Goal: Task Accomplishment & Management: Complete application form

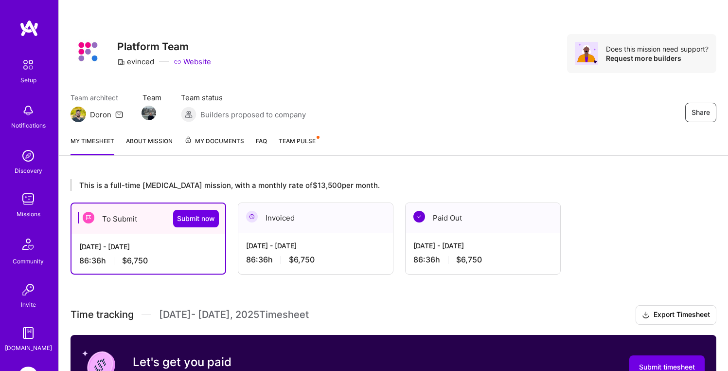
scroll to position [129, 0]
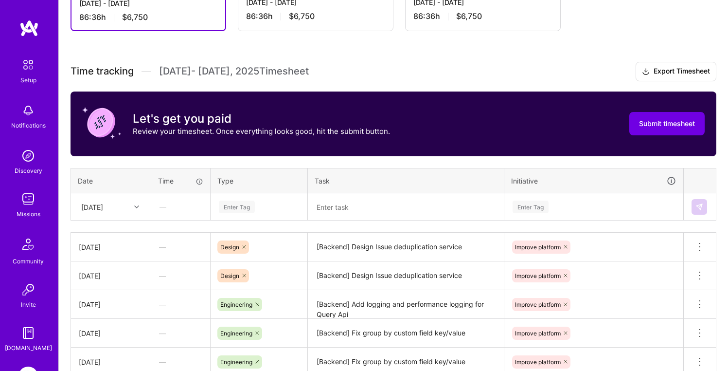
scroll to position [186, 0]
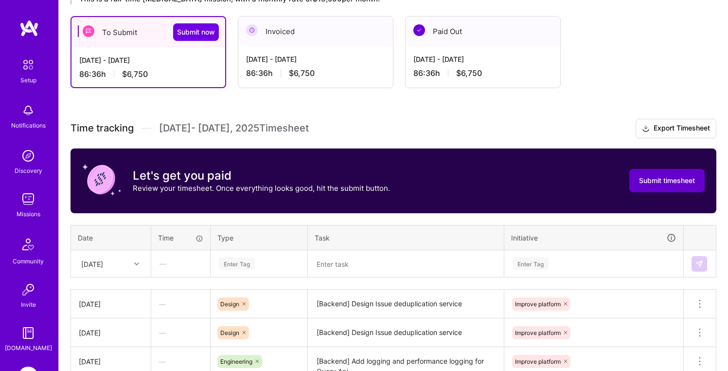
click at [664, 178] on span "Submit timesheet" at bounding box center [667, 181] width 56 height 10
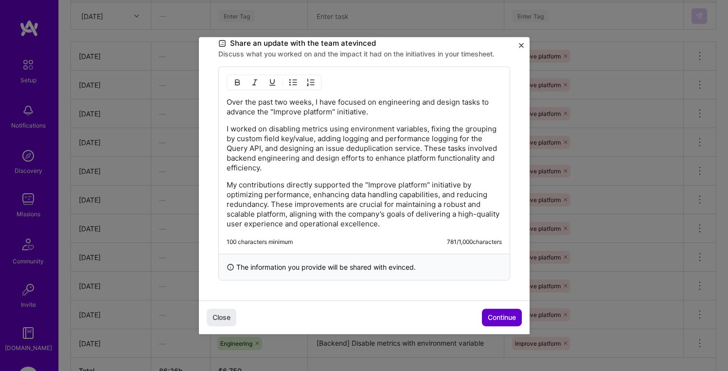
scroll to position [494, 0]
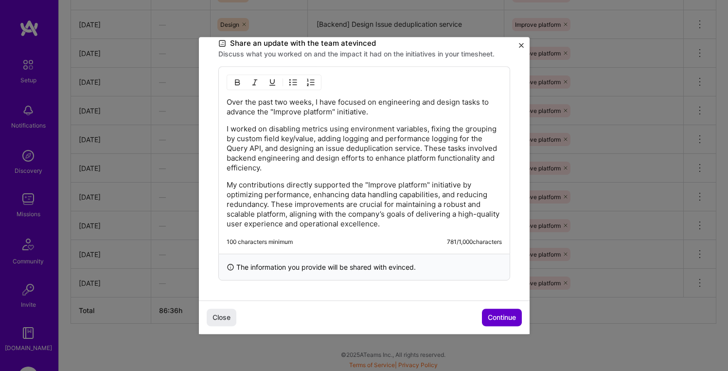
click at [503, 319] on span "Continue" at bounding box center [502, 317] width 28 height 10
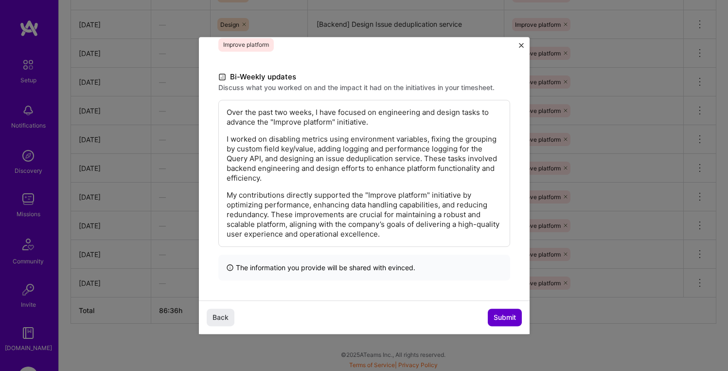
click at [503, 318] on span "Submit" at bounding box center [505, 317] width 22 height 10
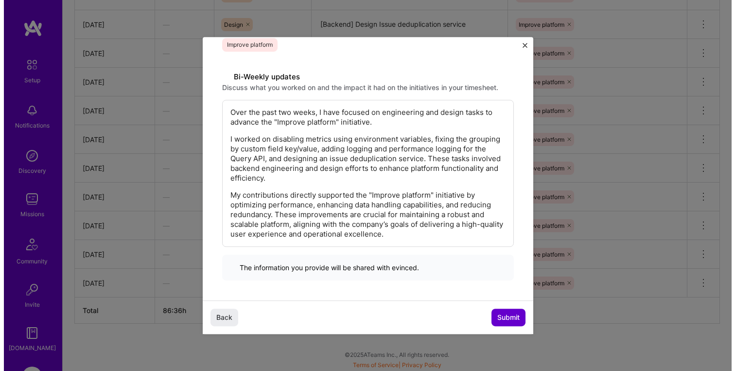
scroll to position [489, 0]
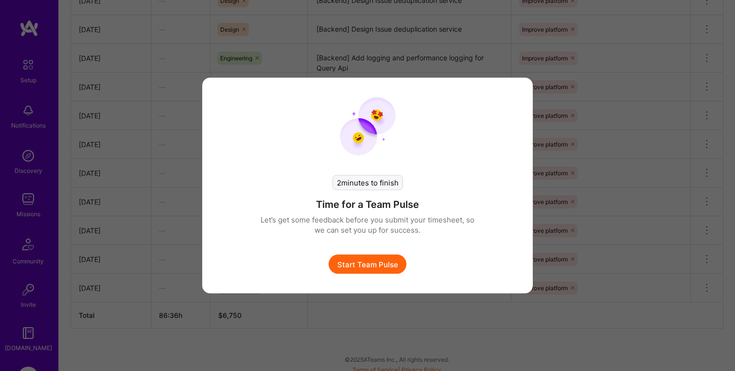
click at [370, 262] on button "Start Team Pulse" at bounding box center [368, 263] width 78 height 19
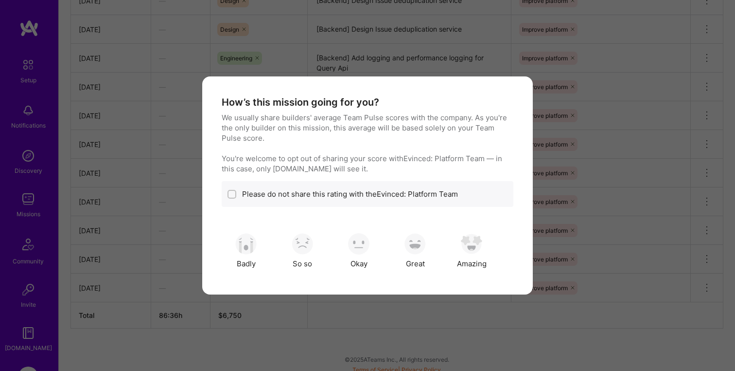
click at [422, 195] on label "Please do not share this rating with the Evinced: Platform Team" at bounding box center [350, 194] width 216 height 10
click at [392, 188] on div "Please do not share this rating with the Evinced: Platform Team" at bounding box center [368, 194] width 292 height 26
drag, startPoint x: 377, startPoint y: 194, endPoint x: 347, endPoint y: 196, distance: 30.2
click at [377, 194] on label "Please do not share this rating with the Evinced: Platform Team" at bounding box center [350, 194] width 216 height 10
click at [244, 194] on label "Please do not share this rating with the Evinced: Platform Team" at bounding box center [350, 194] width 216 height 10
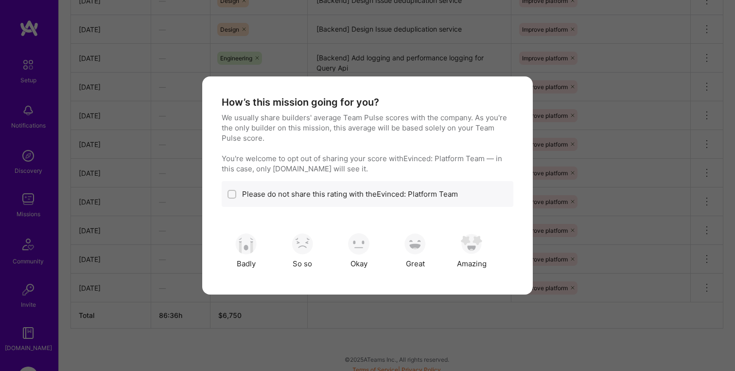
click at [238, 193] on div "Please do not share this rating with the Evinced: Platform Team" at bounding box center [368, 194] width 292 height 26
click at [231, 193] on input "modal" at bounding box center [233, 194] width 7 height 7
checkbox input "true"
click at [470, 258] on span "Amazing" at bounding box center [472, 263] width 30 height 10
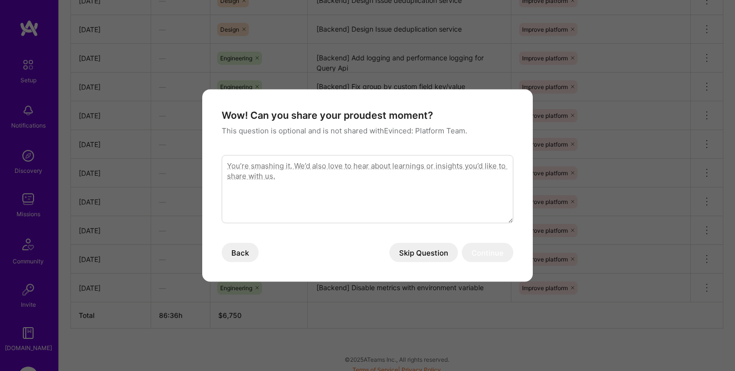
click at [432, 248] on button "Skip Question" at bounding box center [424, 252] width 69 height 19
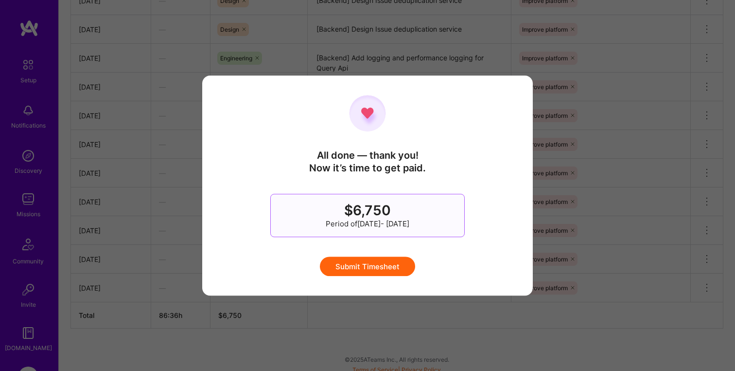
click at [374, 266] on button "Submit Timesheet" at bounding box center [367, 265] width 95 height 19
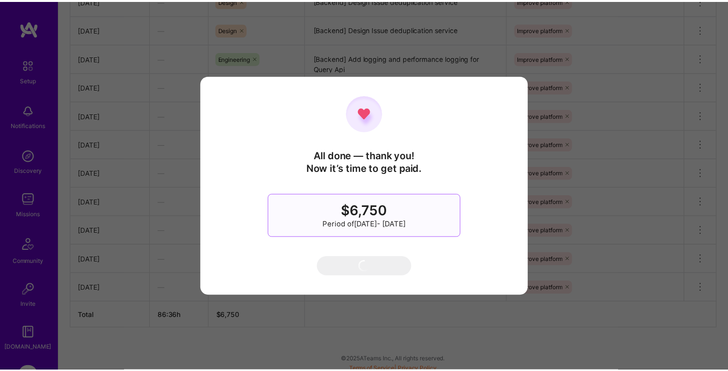
scroll to position [181, 0]
